Goal: Obtain resource: Obtain resource

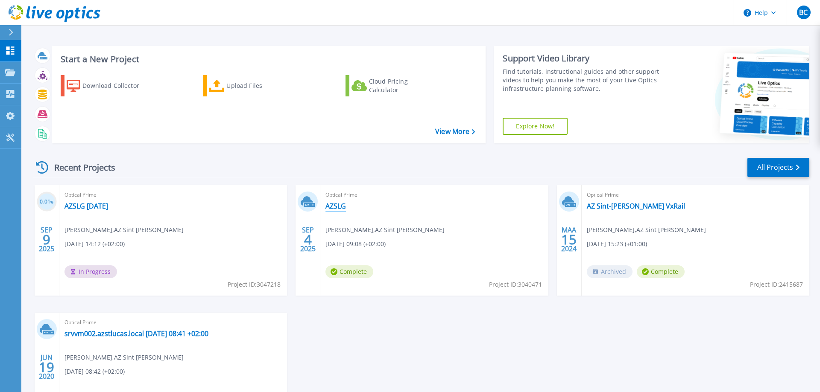
click at [337, 207] on link "AZSLG" at bounding box center [335, 206] width 20 height 9
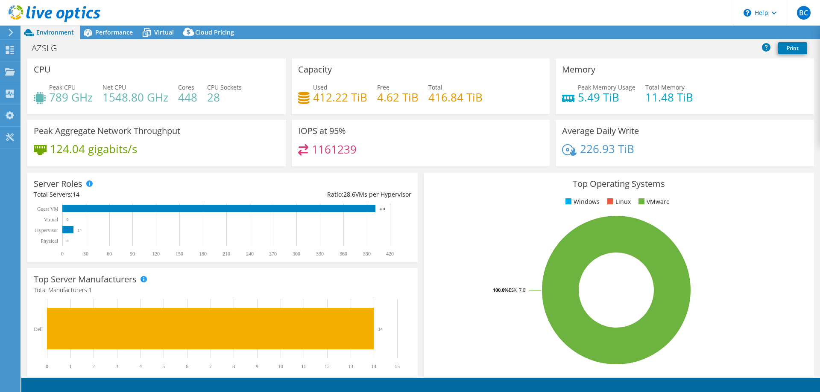
select select "EUFrankfurt"
select select "USD"
click at [96, 31] on span "Performance" at bounding box center [114, 32] width 38 height 8
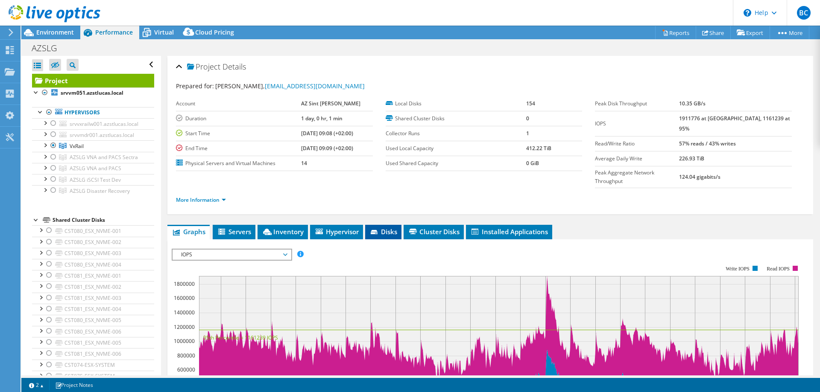
click at [387, 228] on span "Disks" at bounding box center [383, 232] width 28 height 9
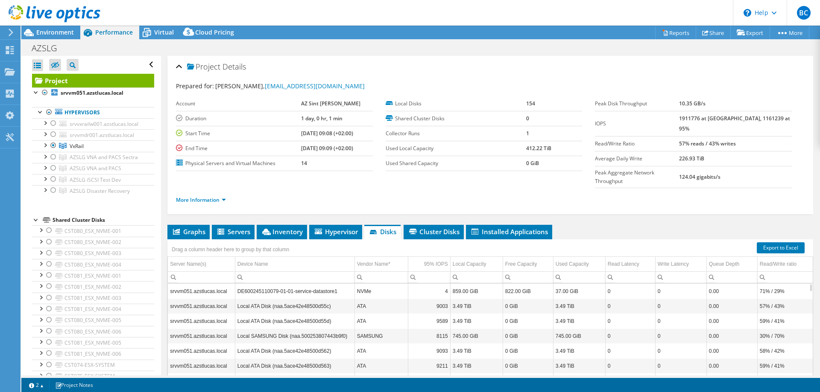
click at [37, 222] on div at bounding box center [36, 219] width 9 height 9
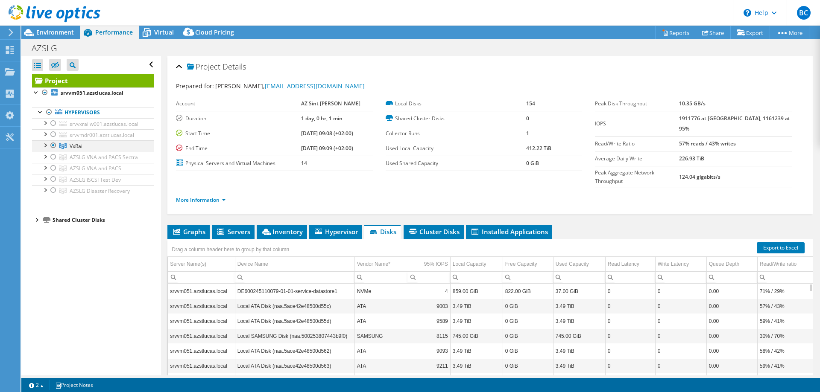
click at [47, 145] on div at bounding box center [45, 144] width 9 height 9
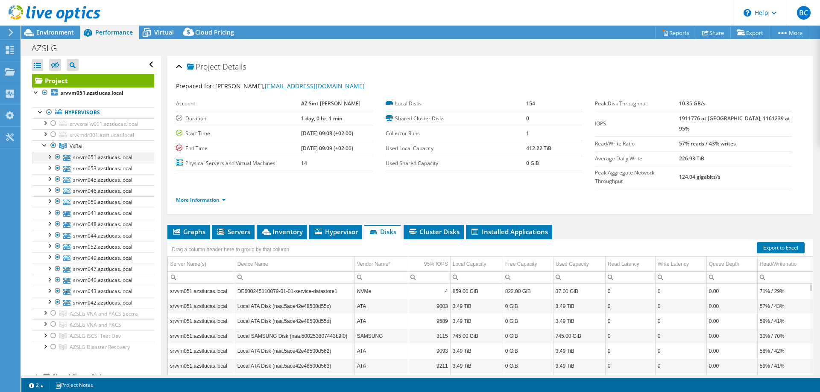
drag, startPoint x: 47, startPoint y: 145, endPoint x: 46, endPoint y: 158, distance: 13.3
click at [45, 158] on li "VxRail srvvm051.azstlucas.local DE600245110079-01-01-service-datastore1" at bounding box center [93, 224] width 122 height 168
click at [49, 158] on div at bounding box center [49, 156] width 9 height 9
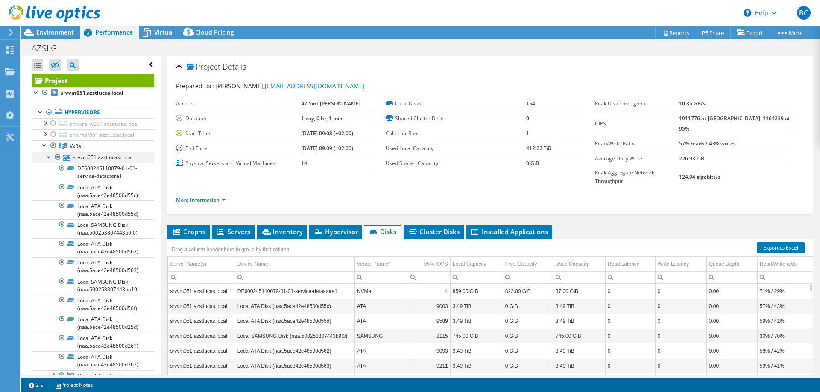
click at [50, 157] on div at bounding box center [49, 156] width 9 height 9
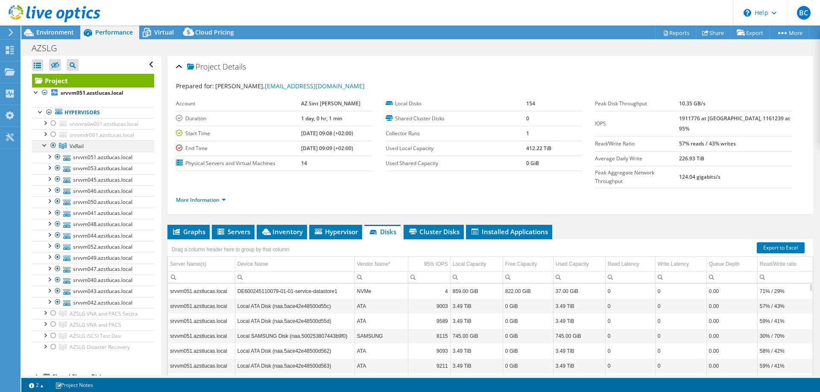
click at [44, 146] on div at bounding box center [45, 144] width 9 height 9
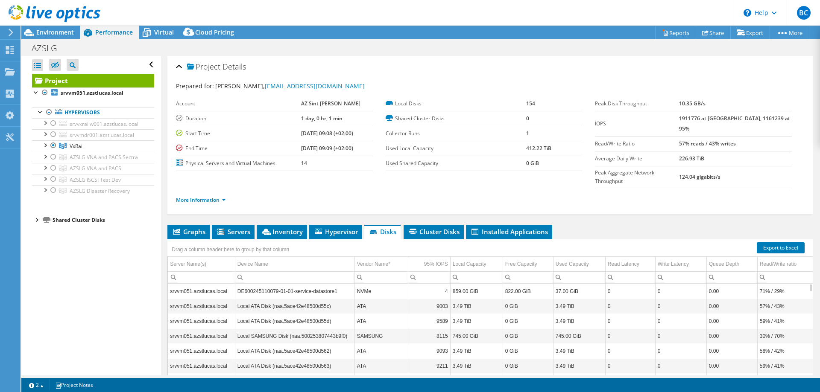
click at [38, 219] on div at bounding box center [36, 219] width 9 height 9
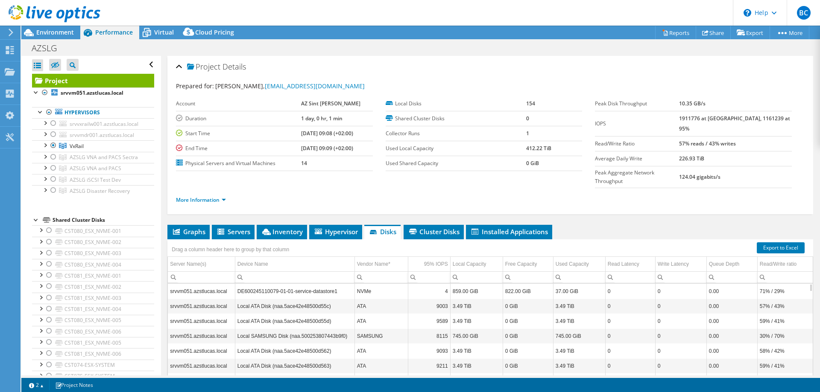
click at [38, 220] on div at bounding box center [36, 219] width 9 height 9
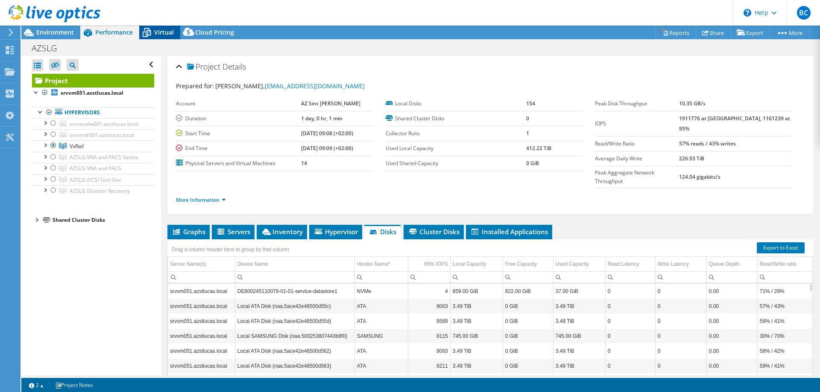
click at [155, 33] on span "Virtual" at bounding box center [164, 32] width 20 height 8
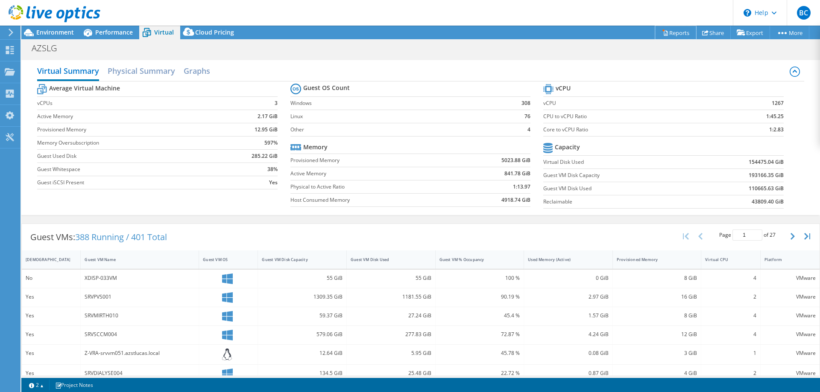
click at [675, 33] on link "Reports" at bounding box center [675, 32] width 41 height 13
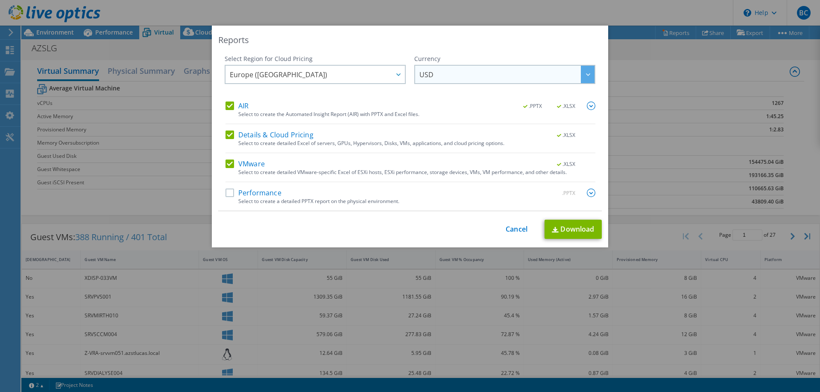
click at [500, 72] on span "USD" at bounding box center [506, 75] width 175 height 18
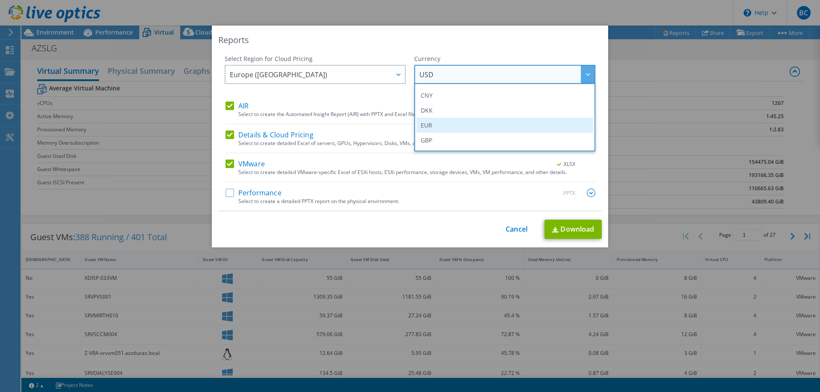
click at [456, 126] on li "EUR" at bounding box center [504, 125] width 177 height 15
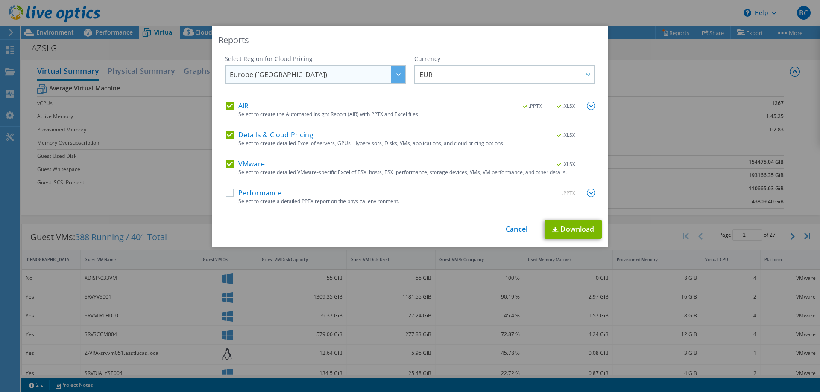
click at [377, 73] on span "Europe (Frankfurt)" at bounding box center [317, 75] width 175 height 18
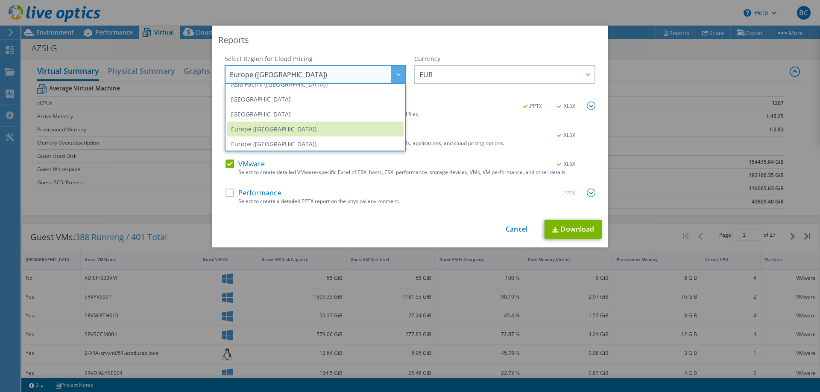
scroll to position [87, 0]
click at [339, 129] on li "Europe (Frankfurt)" at bounding box center [315, 125] width 177 height 15
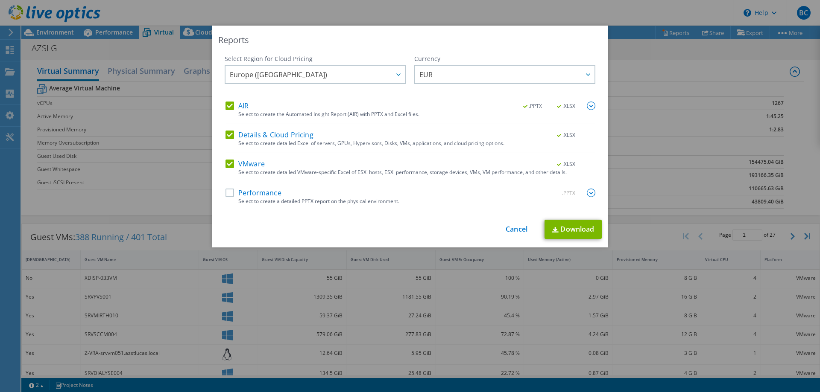
click at [588, 191] on img at bounding box center [591, 193] width 9 height 9
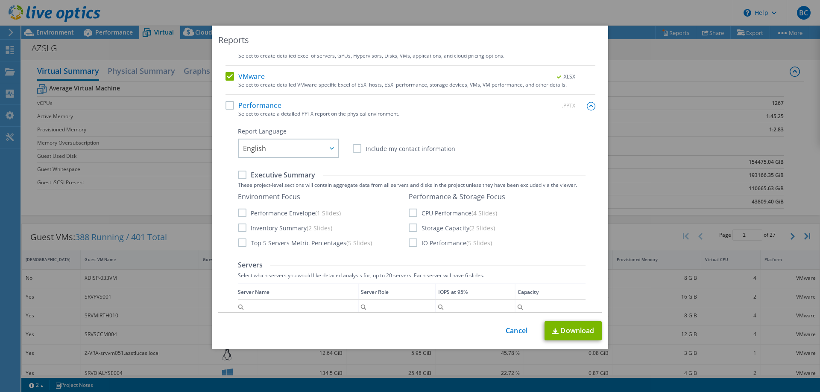
scroll to position [0, 0]
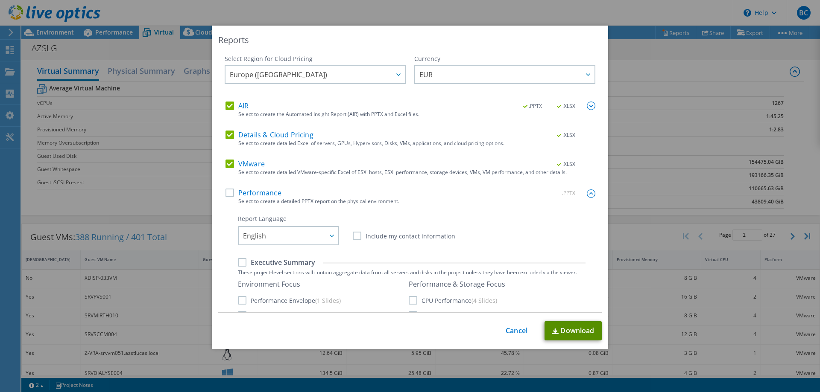
click at [578, 331] on link "Download" at bounding box center [572, 331] width 57 height 19
click at [382, 13] on div "Reports Select Region for Cloud Pricing Asia Pacific (Hong Kong) Asia Pacific (…" at bounding box center [410, 196] width 820 height 392
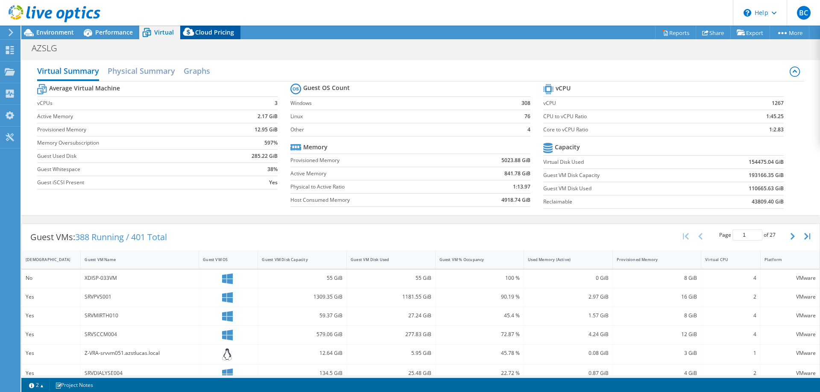
click at [214, 34] on span "Cloud Pricing" at bounding box center [214, 32] width 39 height 8
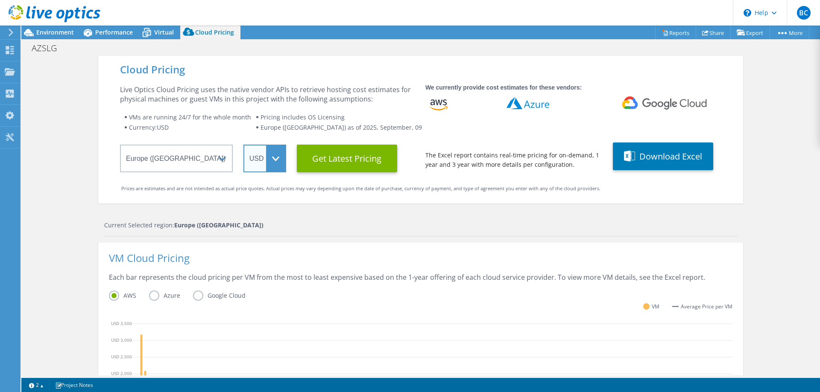
click at [243, 145] on select "ARS AUD BRL CAD CHF CLP CNY DKK EUR GBP HKD HUF INR JPY MXN MYR NOK NZD PEN SEK…" at bounding box center [264, 159] width 43 height 28
click at [57, 32] on span "Environment" at bounding box center [55, 32] width 38 height 8
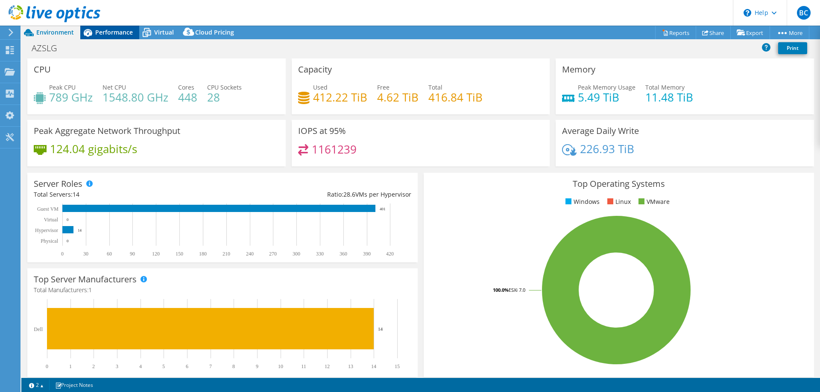
click at [100, 33] on span "Performance" at bounding box center [114, 32] width 38 height 8
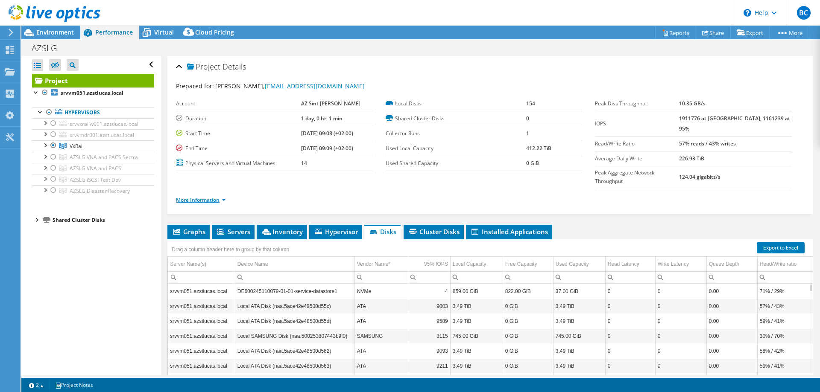
click at [213, 196] on link "More Information" at bounding box center [201, 199] width 50 height 7
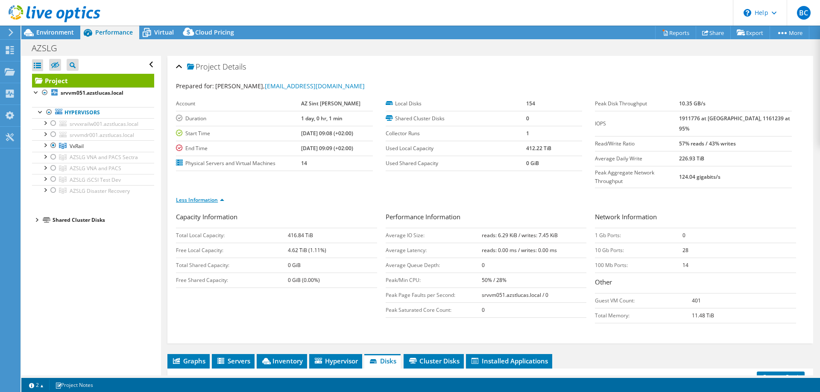
click at [213, 196] on link "Less Information" at bounding box center [200, 199] width 48 height 7
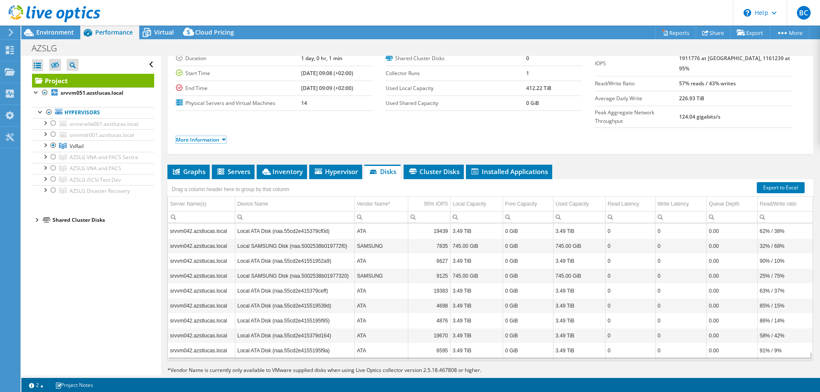
scroll to position [2169, 0]
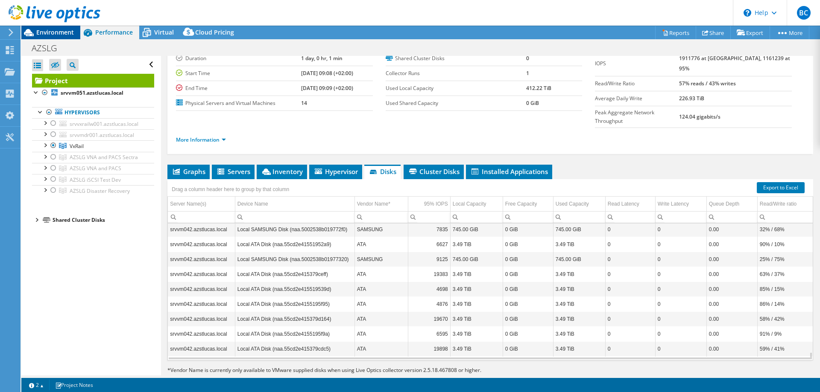
click at [62, 32] on span "Environment" at bounding box center [55, 32] width 38 height 8
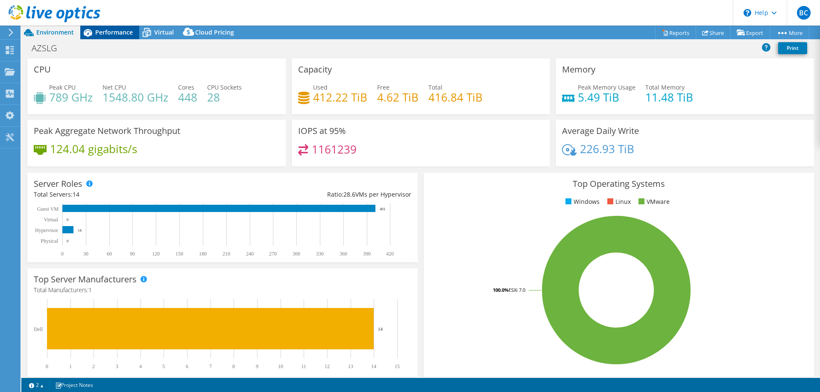
click at [102, 36] on div "Performance" at bounding box center [109, 33] width 59 height 14
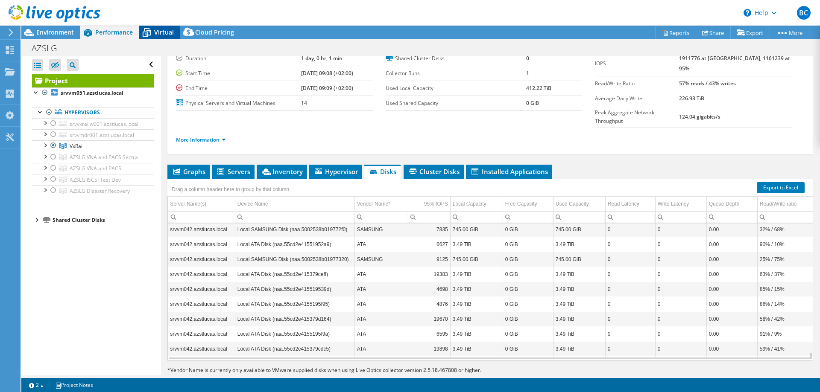
click at [159, 34] on span "Virtual" at bounding box center [164, 32] width 20 height 8
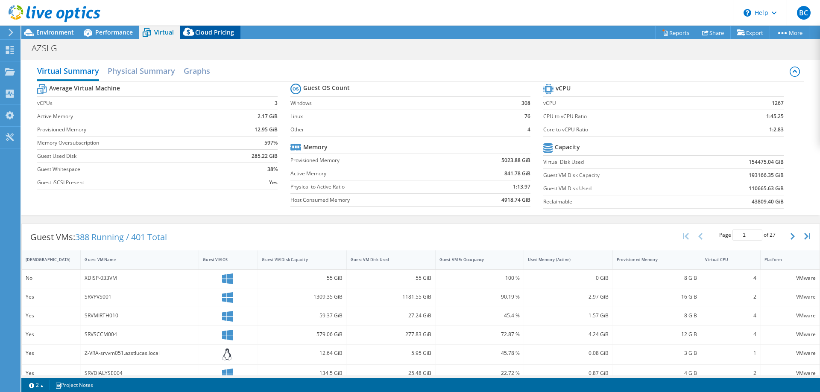
click at [198, 34] on span "Cloud Pricing" at bounding box center [214, 32] width 39 height 8
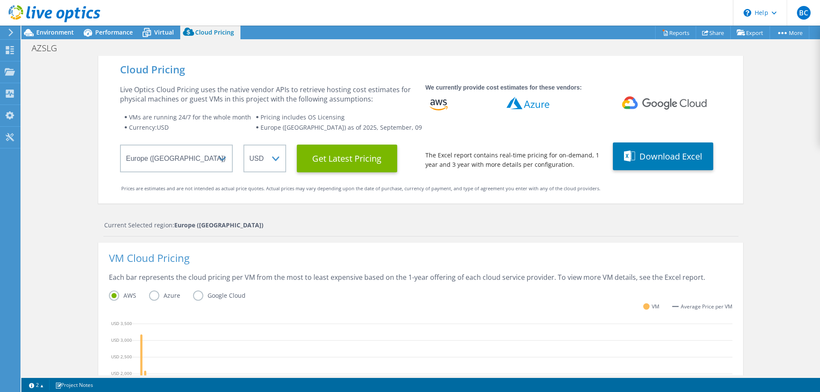
drag, startPoint x: 63, startPoint y: 185, endPoint x: 67, endPoint y: 179, distance: 7.0
click at [64, 184] on div "Cloud Pricing Live Optics Cloud Pricing uses the native vendor APIs to retrieve…" at bounding box center [420, 341] width 798 height 570
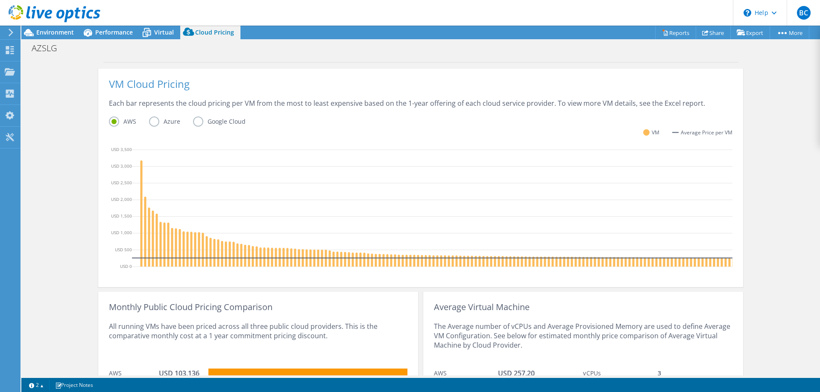
click at [151, 120] on label "Azure" at bounding box center [171, 122] width 44 height 10
click at [0, 0] on input "Azure" at bounding box center [0, 0] width 0 height 0
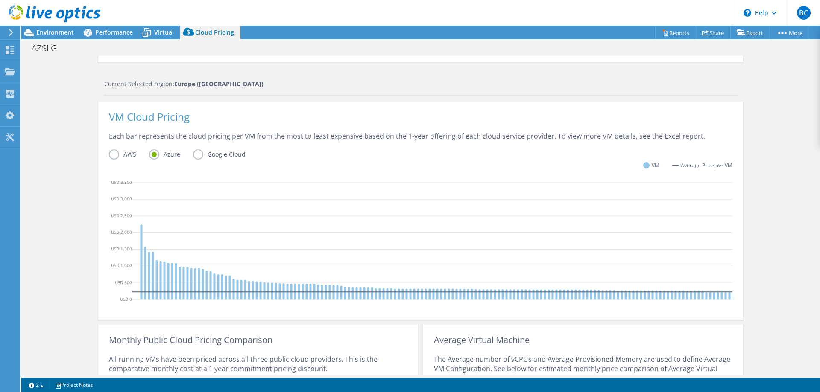
scroll to position [119, 0]
